Goal: Transaction & Acquisition: Purchase product/service

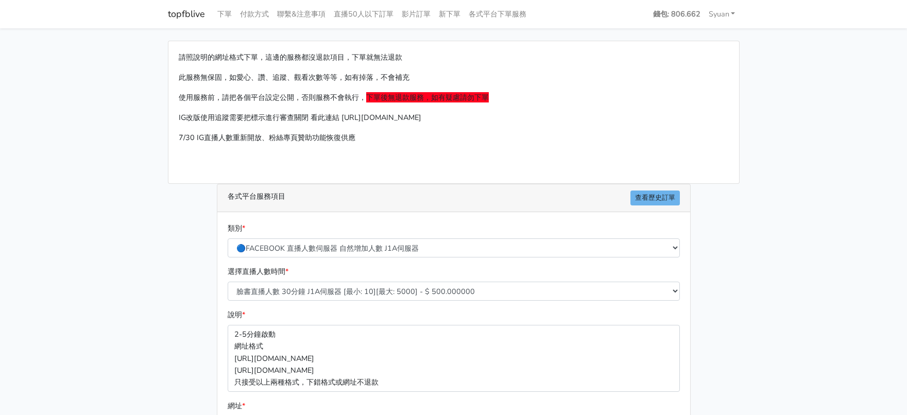
select select "🔵FACEBOOK 直播人數伺服器 自然增加人數 J1A伺服器"
click at [528, 18] on link "各式平台下單服務" at bounding box center [497, 14] width 66 height 20
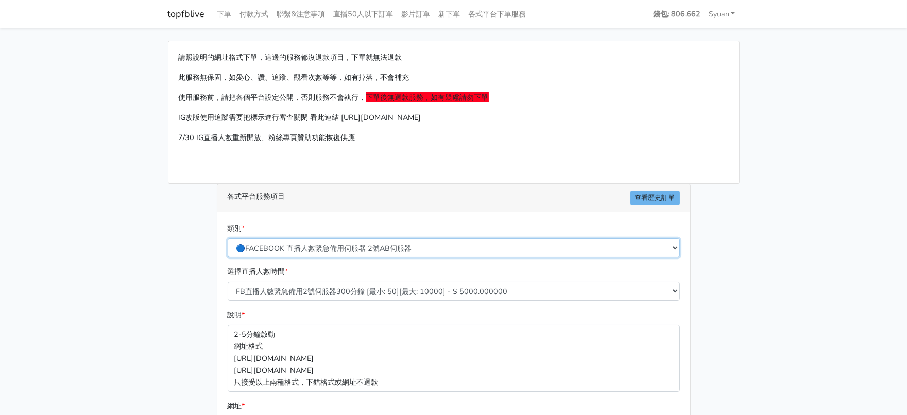
click at [377, 257] on select "🔵FACEBOOK 直播人數緊急備用伺服器 2號AB伺服器 🔵FACEBOOK 網軍專用貼文留言 安全保密 🔵9/30 FACEBOOK 直播人數緩慢進場緩慢…" at bounding box center [454, 247] width 452 height 19
select select "3/26熱門平台服務台灣粉絲IG YT FB TIKTOK"
click at [228, 257] on select "🔵FACEBOOK 直播人數緊急備用伺服器 2號AB伺服器 🔵FACEBOOK 網軍專用貼文留言 安全保密 🔵9/30 FACEBOOK 直播人數緩慢進場緩慢…" at bounding box center [454, 247] width 452 height 19
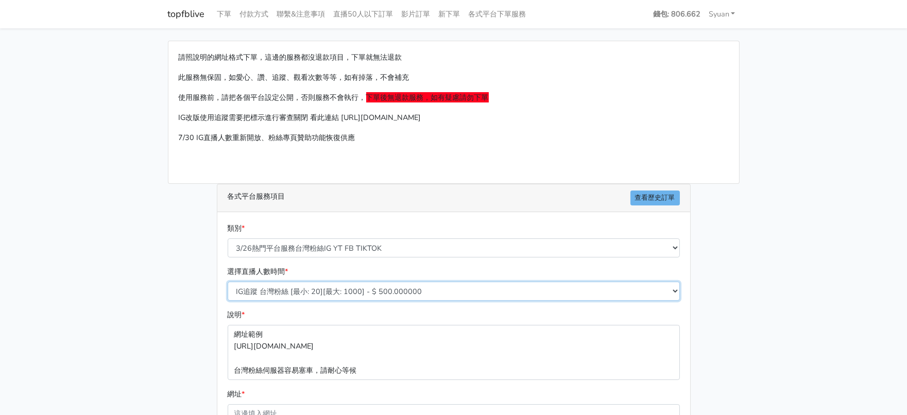
click at [349, 301] on select "IG追蹤 台灣粉絲 [最小: 20][最大: 1000] - $ 500.000000 IG愛心 台灣粉絲 [最小: 20][最大: 1000] - $ 35…" at bounding box center [454, 291] width 452 height 19
select select "644"
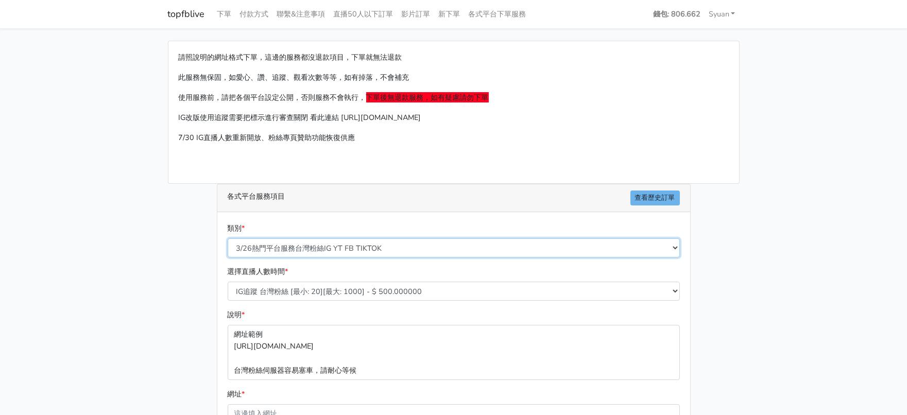
click at [344, 257] on select "🔵FACEBOOK 直播人數緊急備用伺服器 2號AB伺服器 🔵FACEBOOK 網軍專用貼文留言 安全保密 🔵9/30 FACEBOOK 直播人數緩慢進場緩慢…" at bounding box center [454, 247] width 452 height 19
select select "🔵FACEBOOK按讚-追蹤-評論-社團成員-影片觀看-短影片觀看"
click at [228, 257] on select "🔵FACEBOOK 直播人數緊急備用伺服器 2號AB伺服器 🔵FACEBOOK 網軍專用貼文留言 安全保密 🔵9/30 FACEBOOK 直播人數緩慢進場緩慢…" at bounding box center [454, 247] width 452 height 19
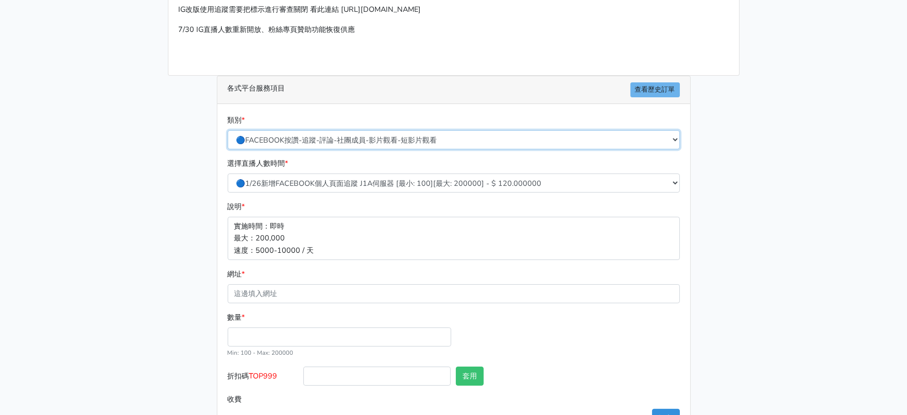
scroll to position [128, 0]
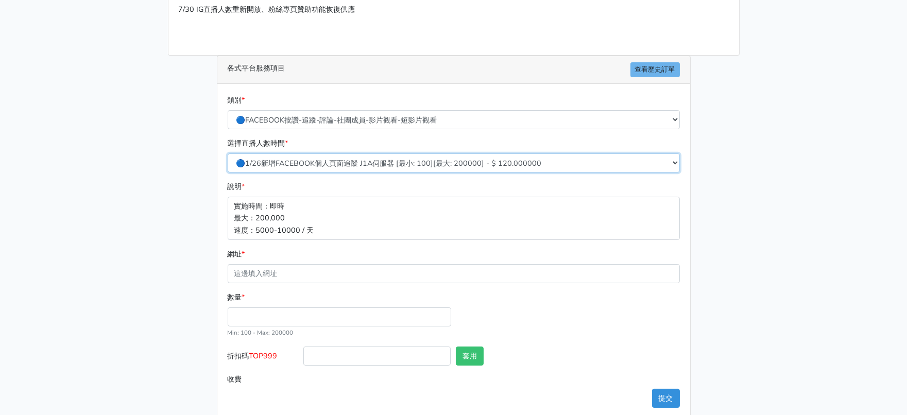
click at [356, 172] on select "🔵1/26新增FACEBOOK個人頁面追蹤 J1A伺服器 [最小: 100][最大: 200000] - $ 120.000000 🔵增加社團成員數 伺服器J…" at bounding box center [454, 162] width 452 height 19
select select "384"
click at [228, 172] on select "🔵1/26新增FACEBOOK個人頁面追蹤 J1A伺服器 [最小: 100][最大: 200000] - $ 120.000000 🔵增加社團成員數 伺服器J…" at bounding box center [454, 162] width 452 height 19
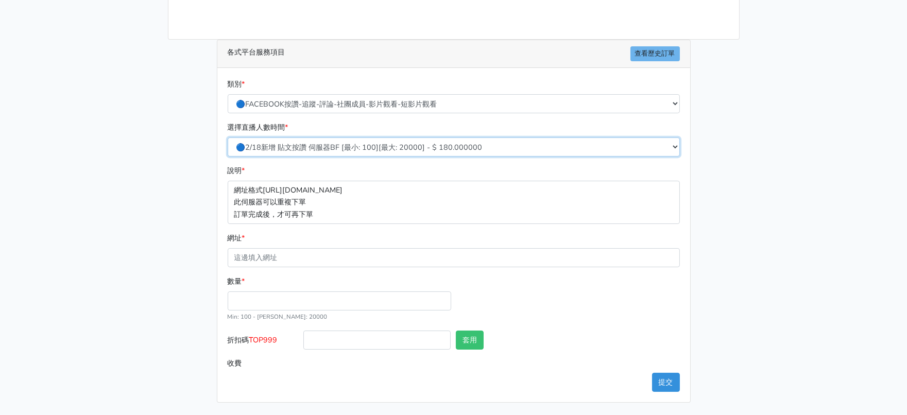
scroll to position [212, 0]
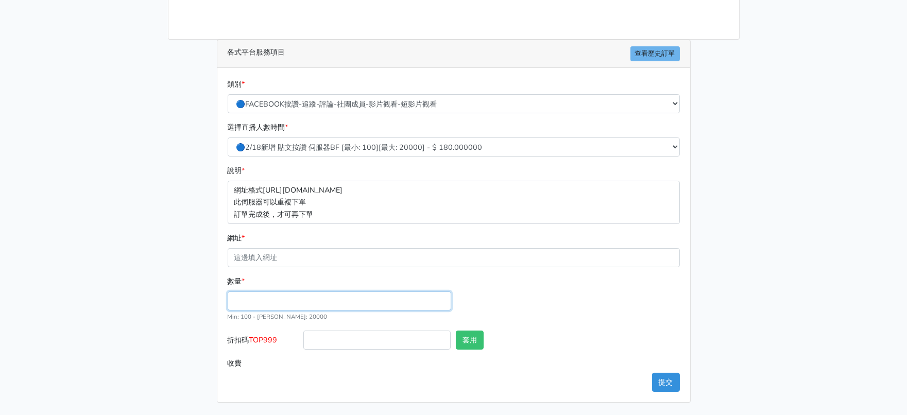
click at [310, 291] on input "數量 *" at bounding box center [339, 300] width 223 height 19
type input "100"
type input "18.000"
click at [559, 282] on div "數量 * 100 Min: 100 - [PERSON_NAME]: 20000" at bounding box center [453, 302] width 457 height 55
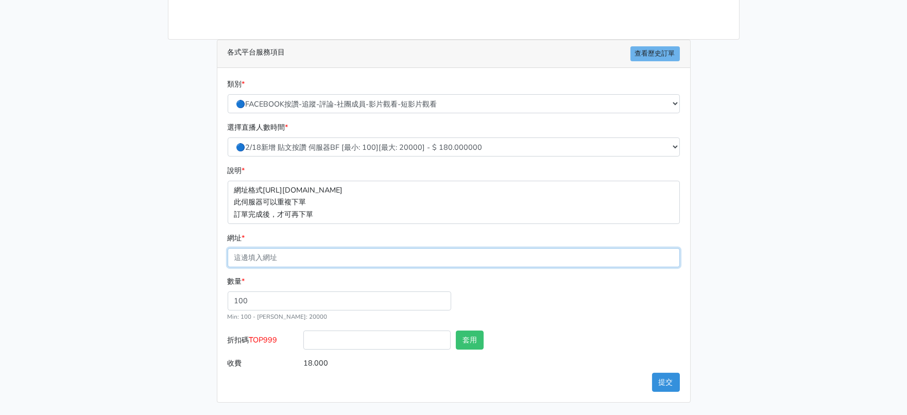
paste input "[URL][DOMAIN_NAME]"
type input "[URL][DOMAIN_NAME]"
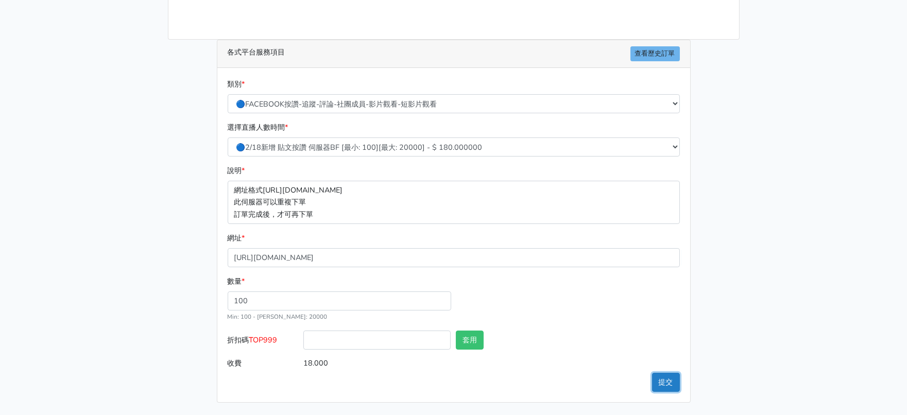
click at [666, 377] on button "提交" at bounding box center [666, 382] width 28 height 19
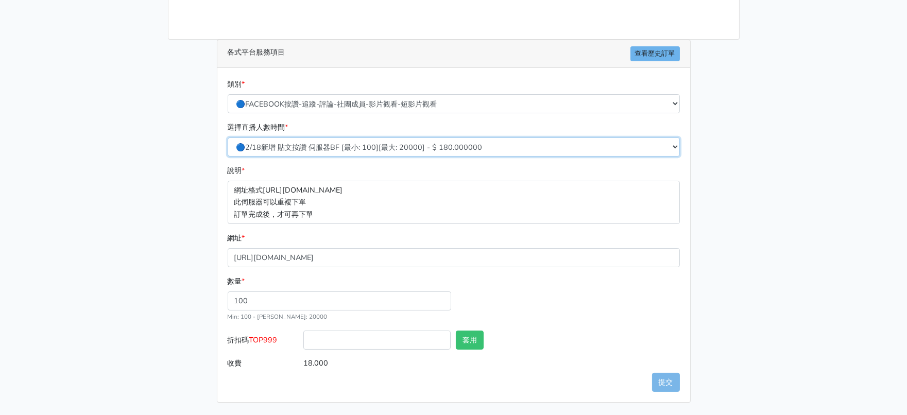
click at [352, 137] on select "🔵1/26新增FACEBOOK個人頁面追蹤 J1A伺服器 [最小: 100][最大: 200000] - $ 120.000000 🔵增加社團成員數 伺服器J…" at bounding box center [454, 146] width 452 height 19
select select "618"
click at [228, 137] on select "🔵1/26新增FACEBOOK個人頁面追蹤 J1A伺服器 [最小: 100][最大: 200000] - $ 120.000000 🔵增加社團成員數 伺服器J…" at bounding box center [454, 146] width 452 height 19
type input "10.000"
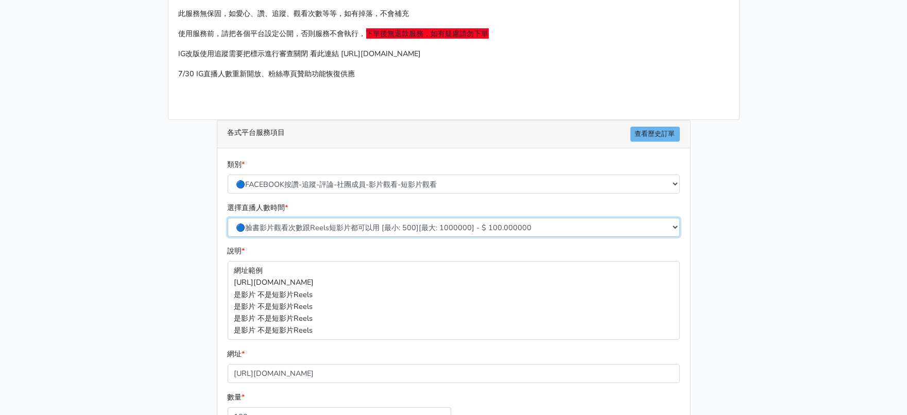
scroll to position [59, 0]
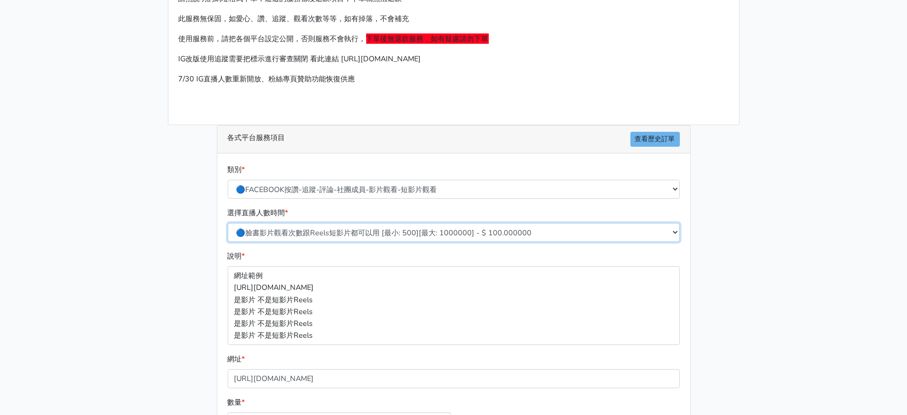
click at [326, 242] on select "🔵1/26新增FACEBOOK個人頁面追蹤 J1A伺服器 [最小: 100][最大: 200000] - $ 120.000000 🔵增加社團成員數 伺服器J…" at bounding box center [454, 232] width 452 height 19
select select "117"
click at [228, 242] on select "🔵1/26新增FACEBOOK個人頁面追蹤 J1A伺服器 [最小: 100][最大: 200000] - $ 120.000000 🔵增加社團成員數 伺服器J…" at bounding box center [454, 232] width 452 height 19
type input "20.000"
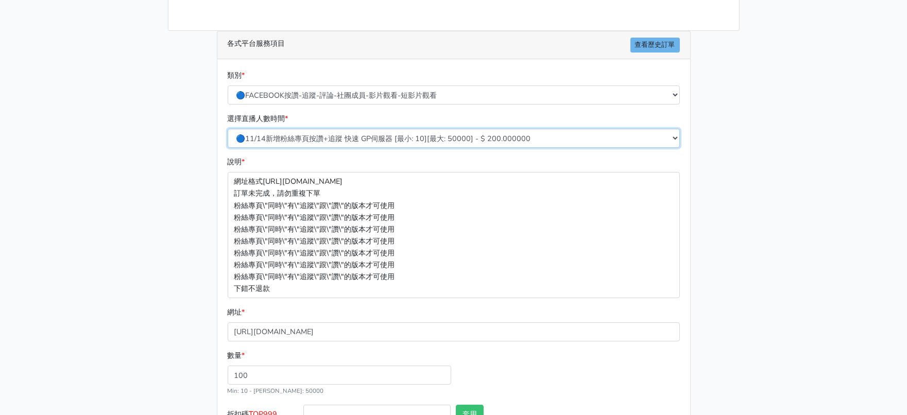
scroll to position [305, 0]
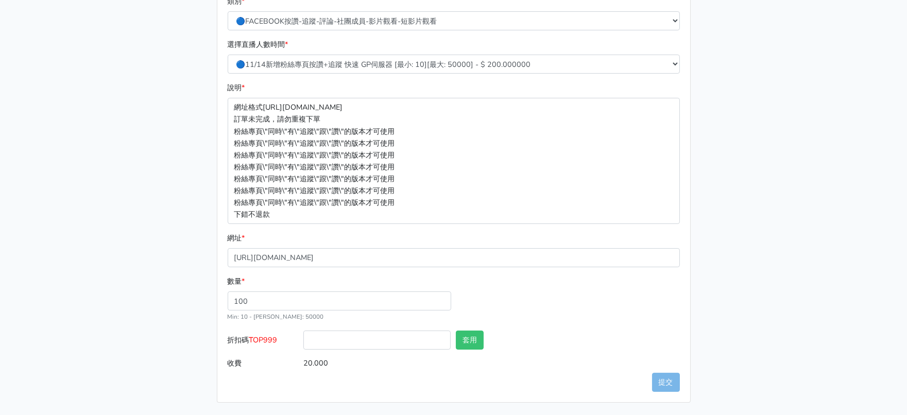
click at [546, 315] on div "數量 * 100 Min: 10 - [PERSON_NAME]: 50000" at bounding box center [453, 302] width 457 height 55
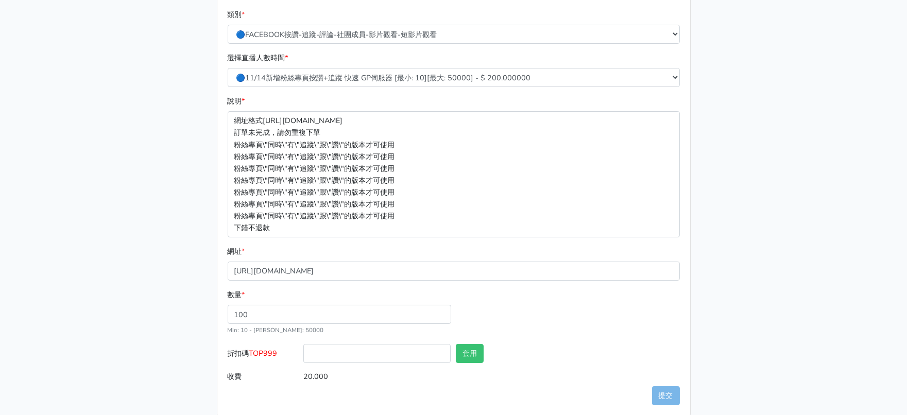
scroll to position [177, 0]
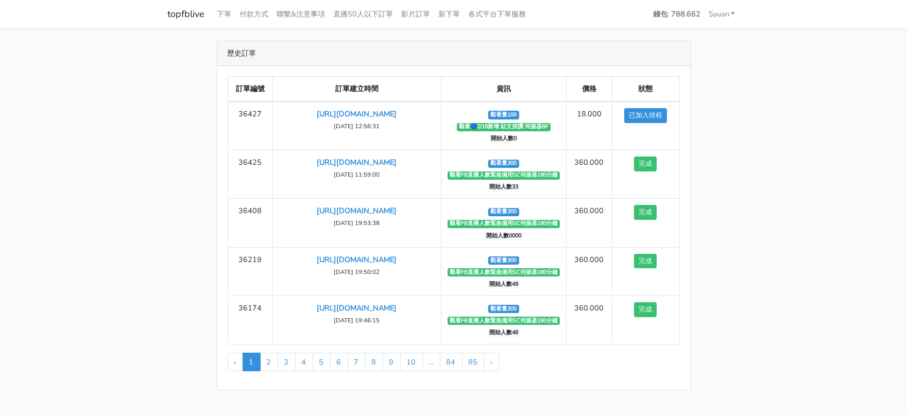
click at [791, 134] on main "歷史訂單 訂單編號 訂單建立時間 資訊 價格 狀態 36427 https://www.facebook.com/clothesstorylive/video…" at bounding box center [453, 215] width 907 height 374
